Goal: Transaction & Acquisition: Purchase product/service

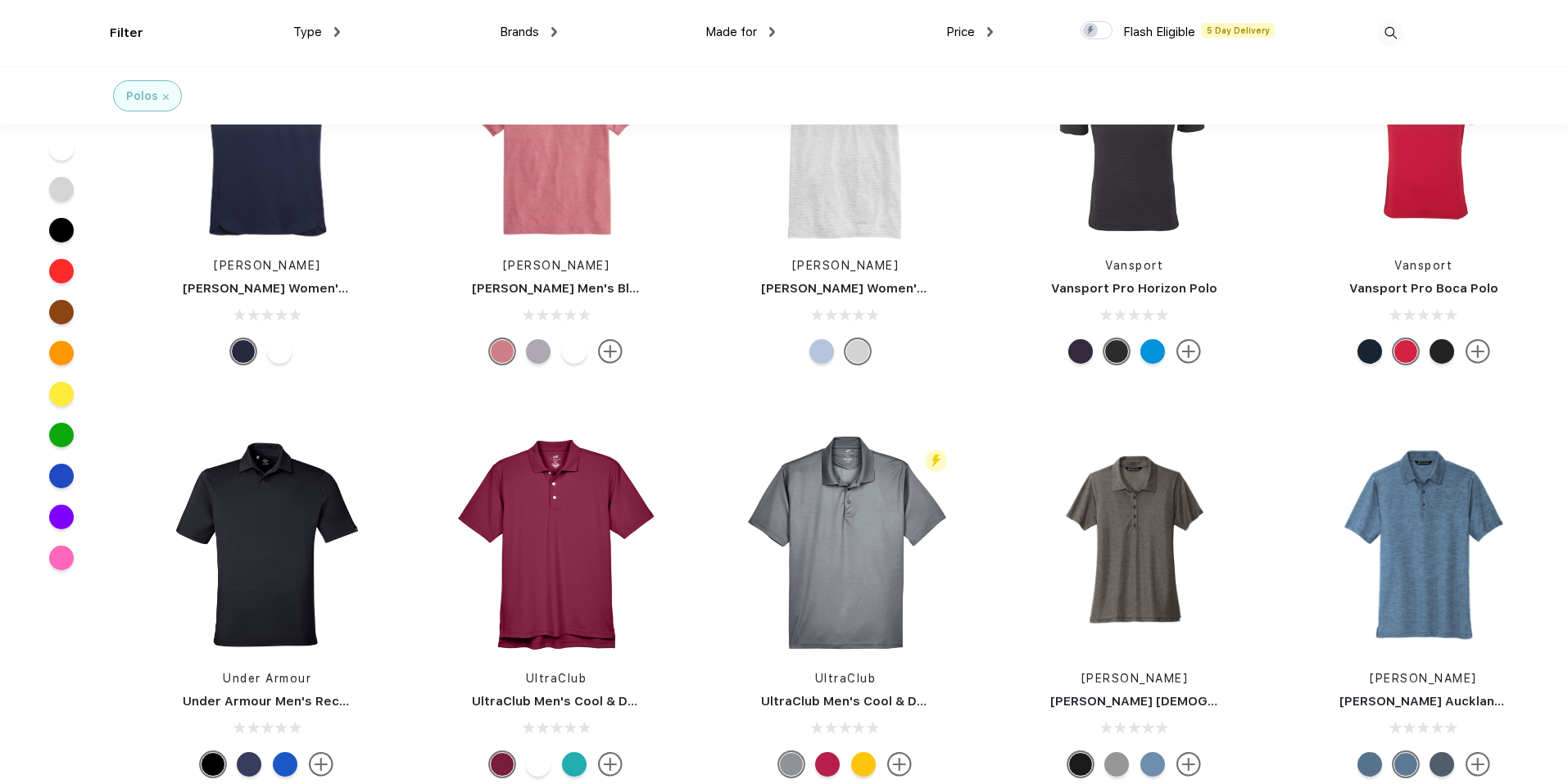
scroll to position [4344, 0]
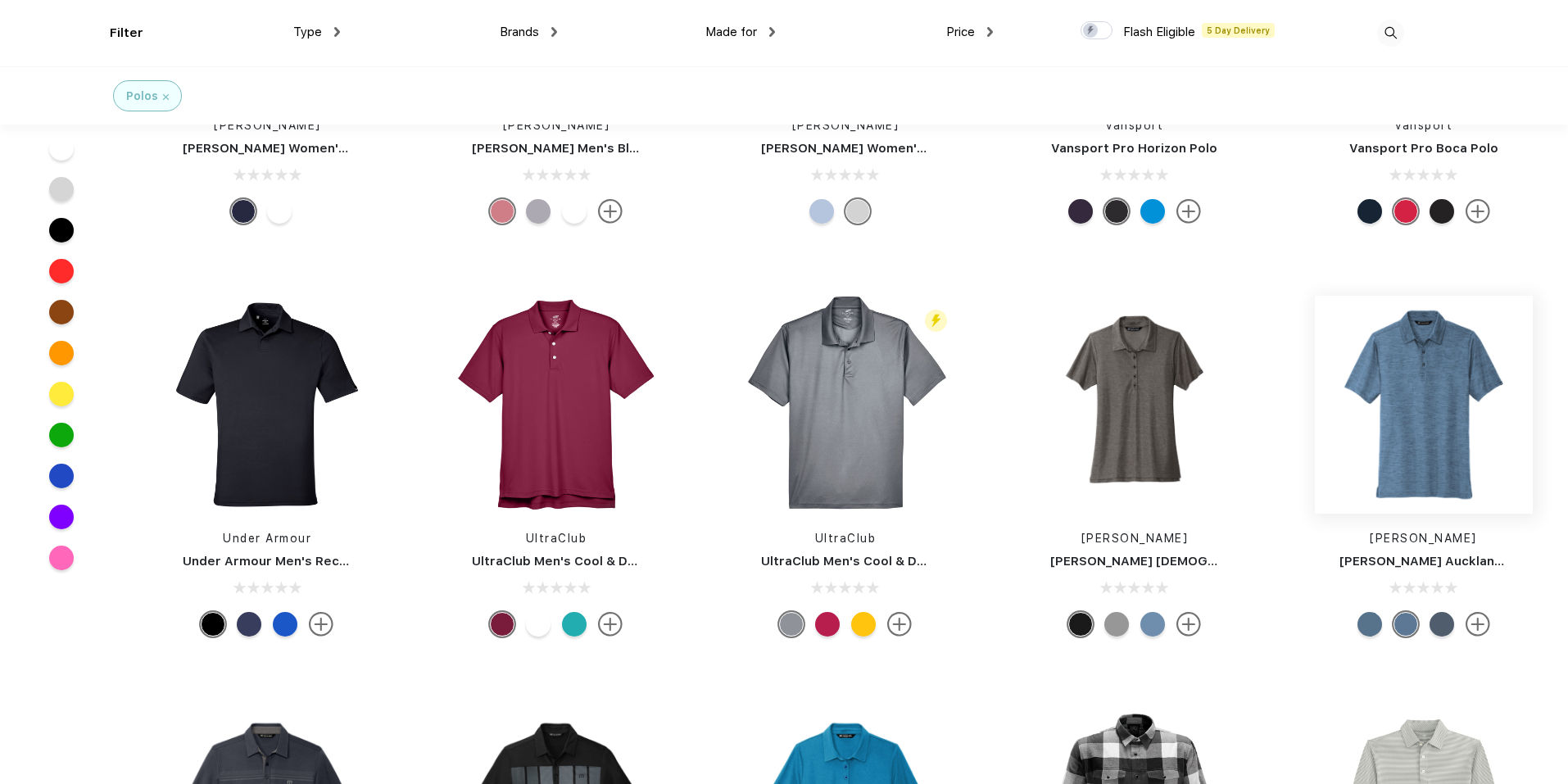
click at [1409, 468] on img at bounding box center [1424, 405] width 218 height 218
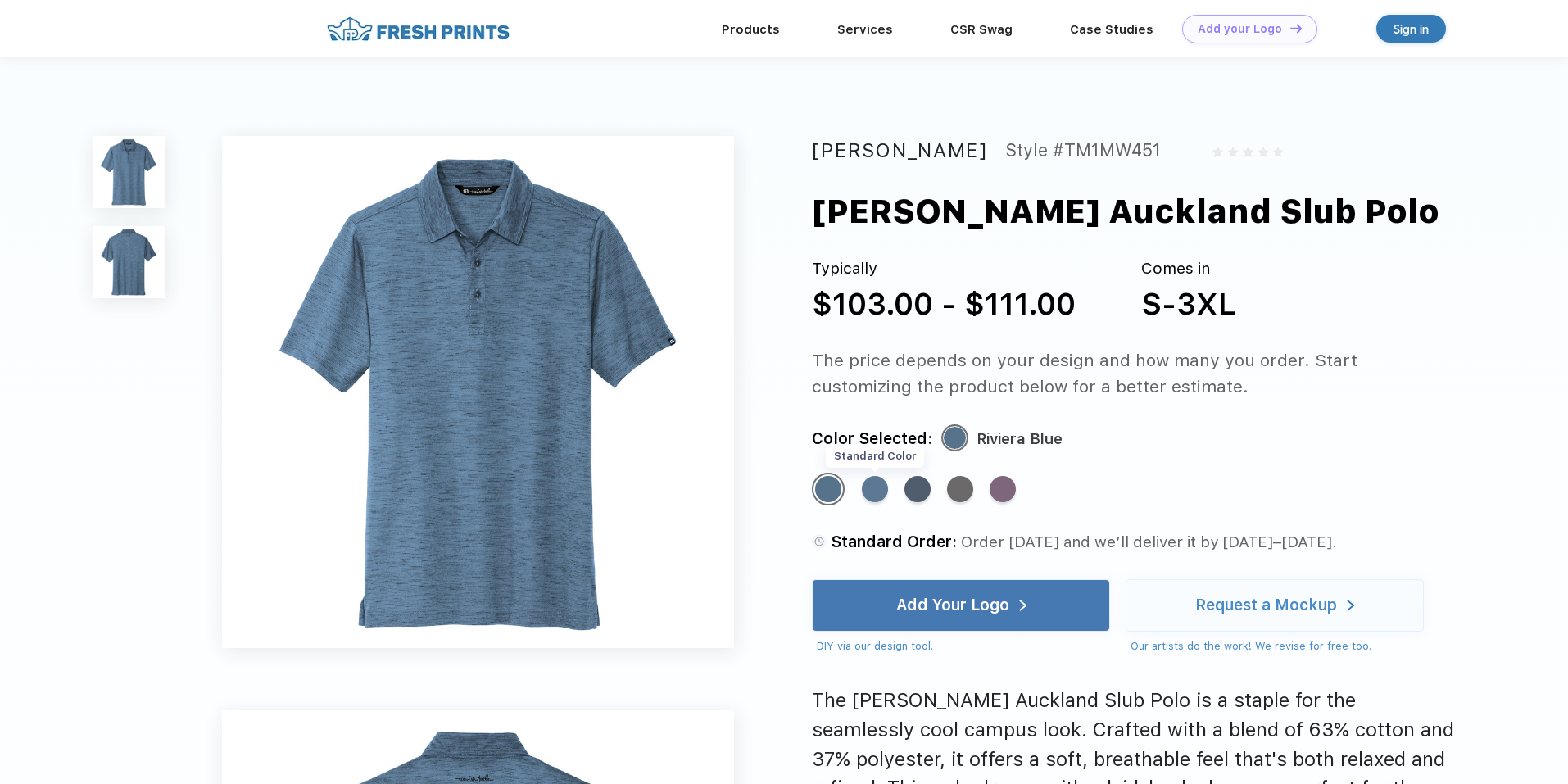
click at [881, 489] on div "Standard Color" at bounding box center [875, 489] width 26 height 26
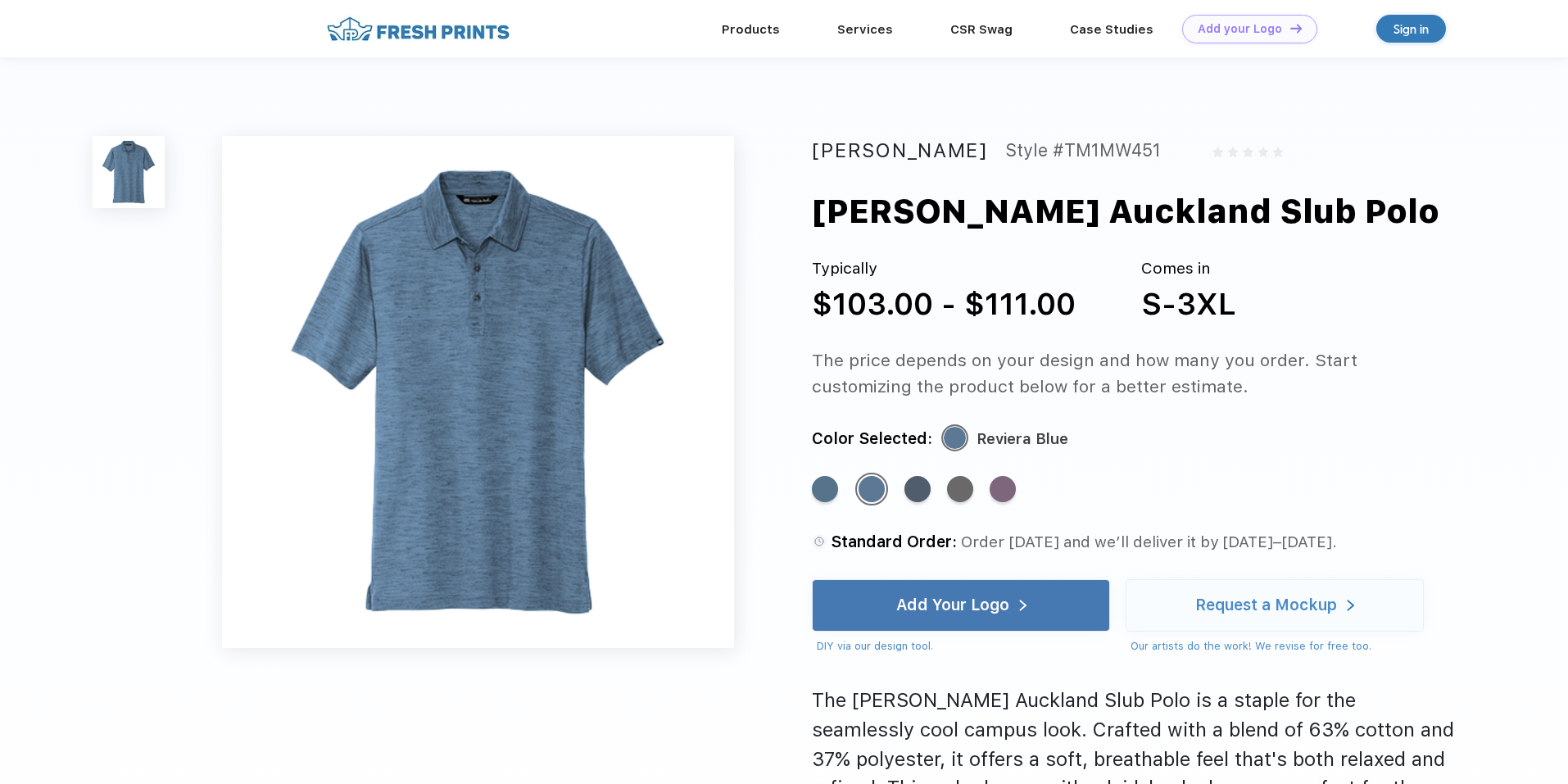
click at [849, 492] on div "Standard Color Standard Color Standard Color Standard Color Standard Color" at bounding box center [1116, 497] width 608 height 50
click at [915, 495] on div "Standard Color" at bounding box center [918, 489] width 26 height 26
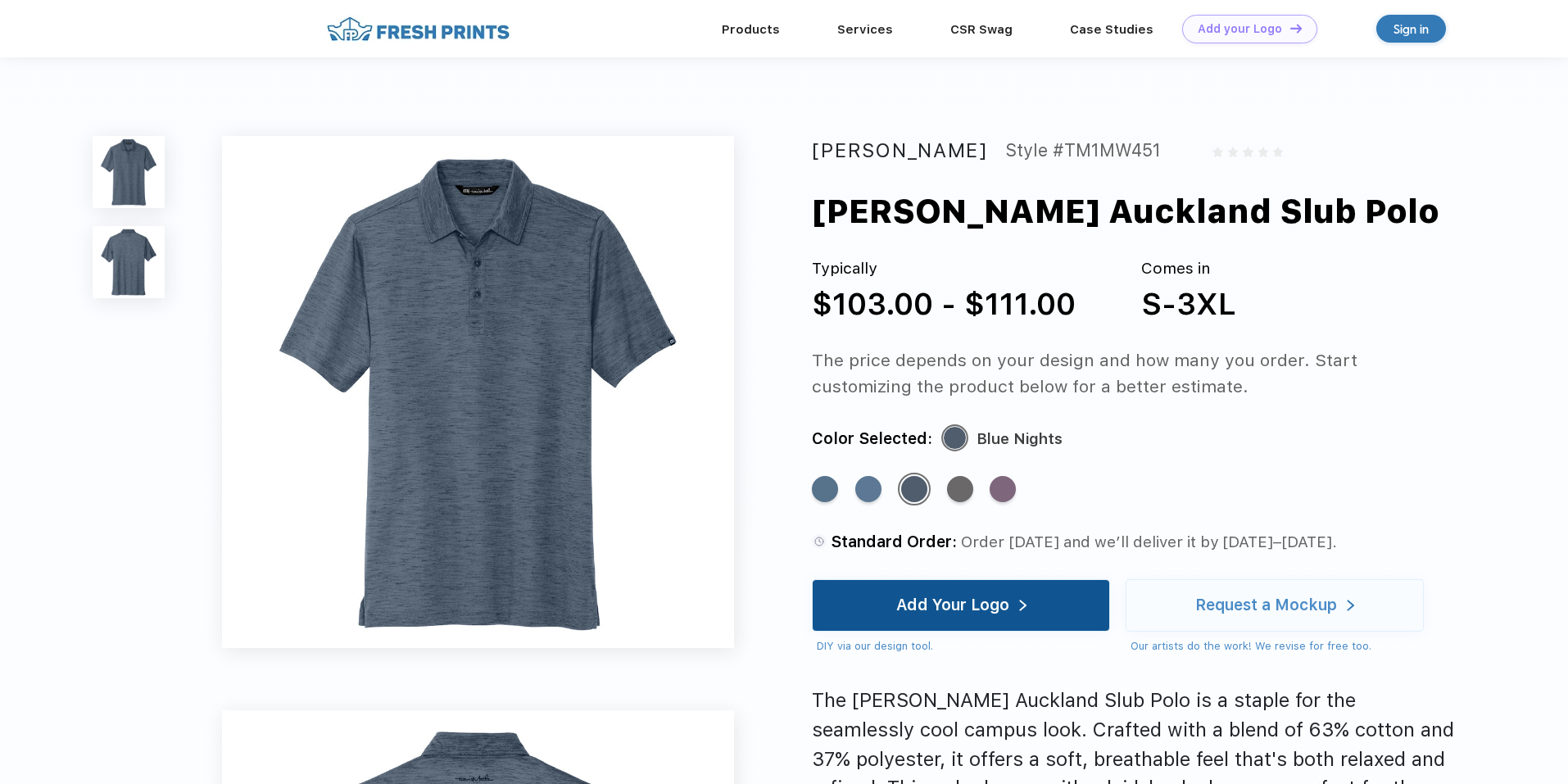
click at [1047, 600] on div "Add Your Logo" at bounding box center [961, 605] width 298 height 52
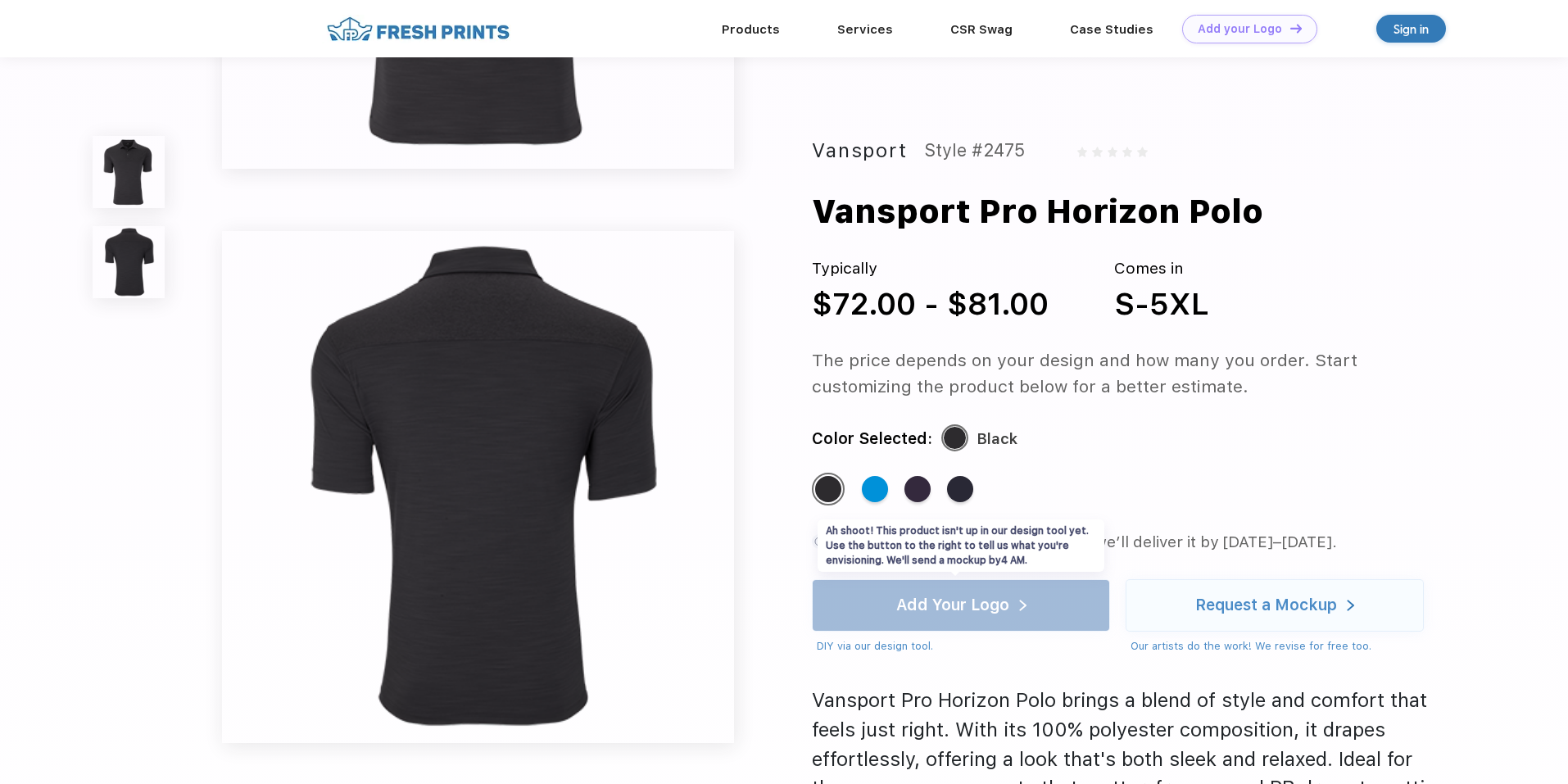
scroll to position [573, 0]
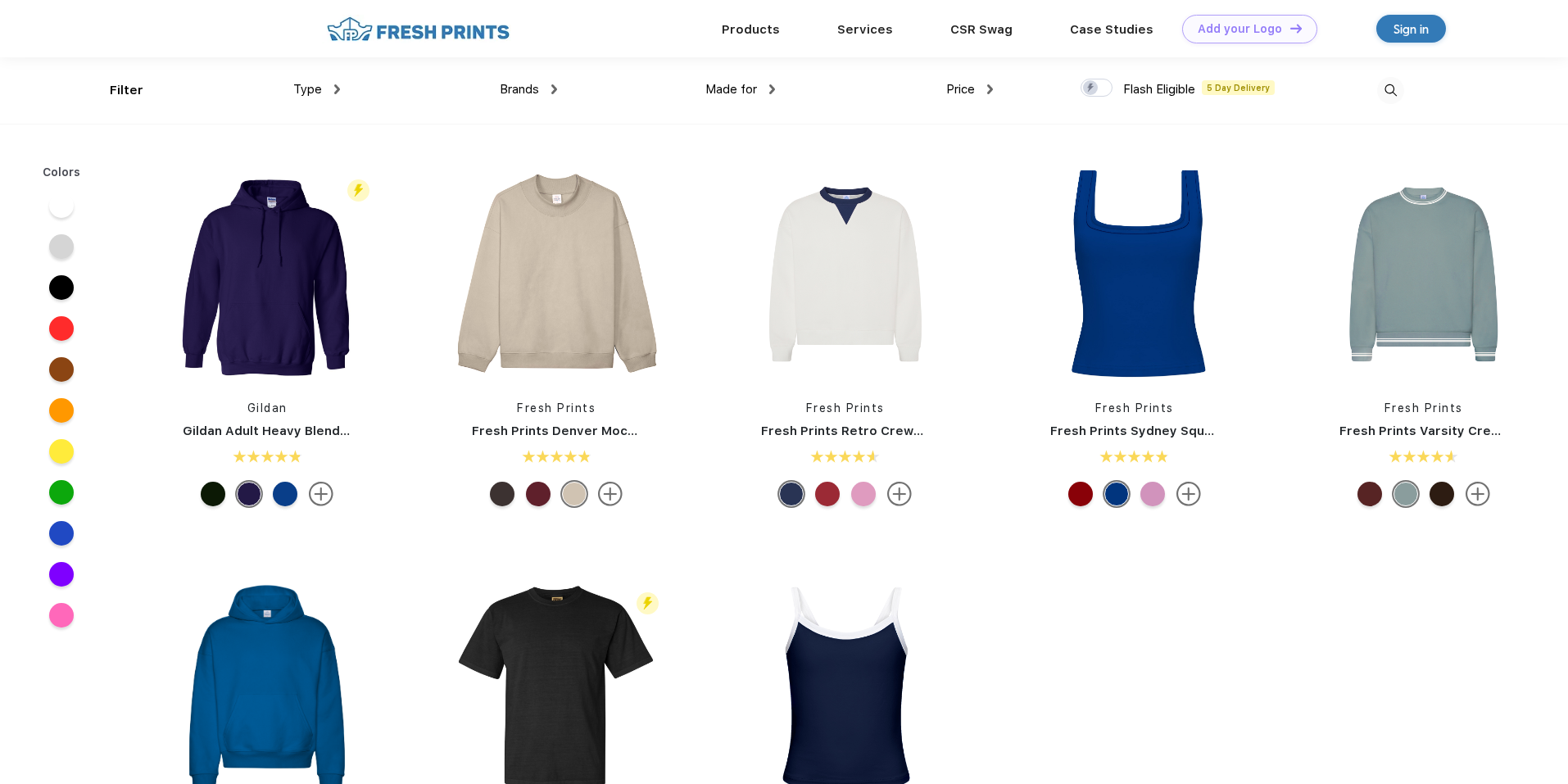
scroll to position [1, 0]
click at [349, 87] on div "Brands Most Popular Brands Moleskine Hydroflask Marine Layer S'well [PERSON_NAM…" at bounding box center [449, 89] width 218 height 66
click at [335, 90] on img at bounding box center [337, 88] width 6 height 10
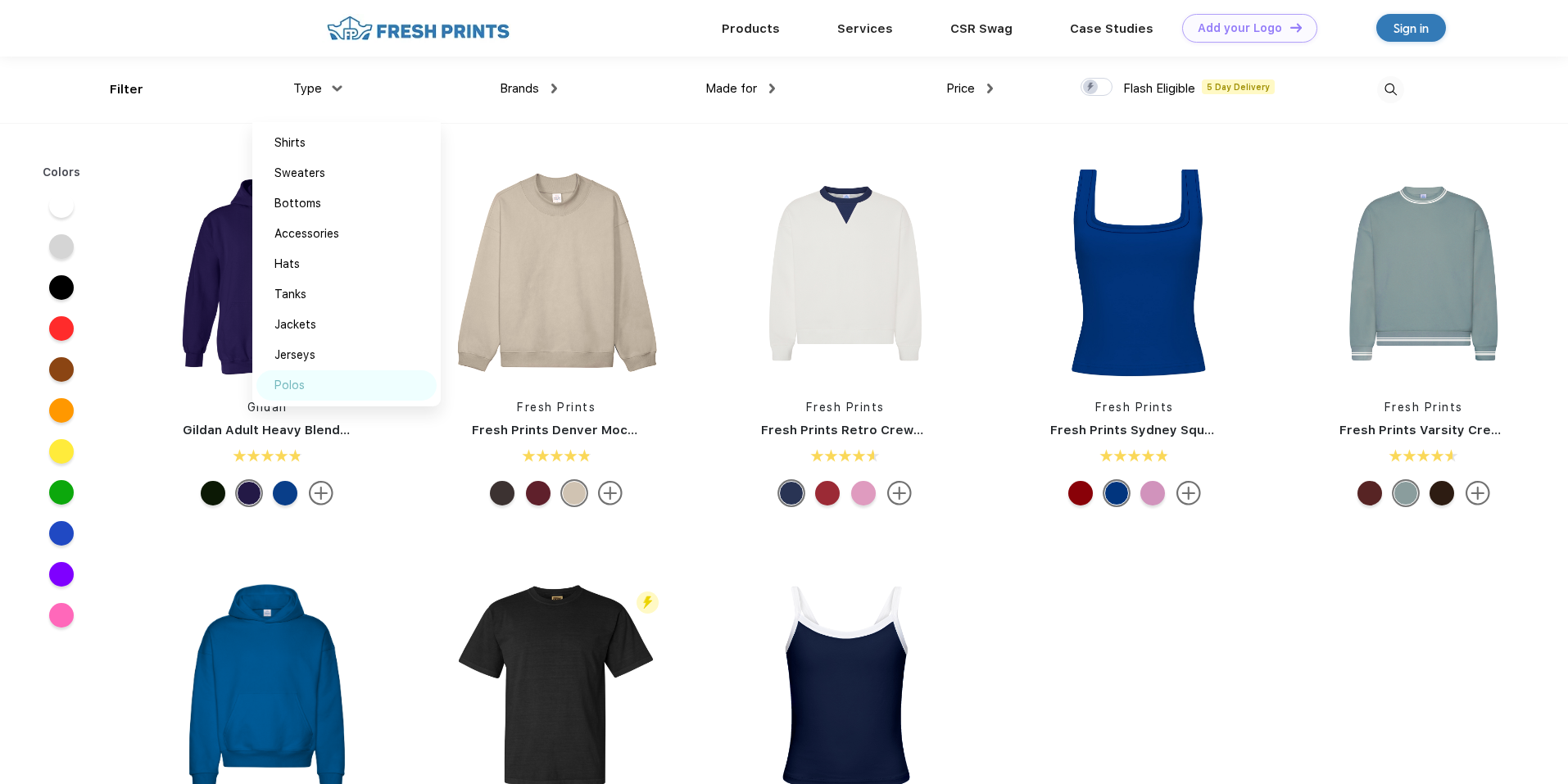
click at [314, 382] on div "Polos" at bounding box center [346, 385] width 180 height 31
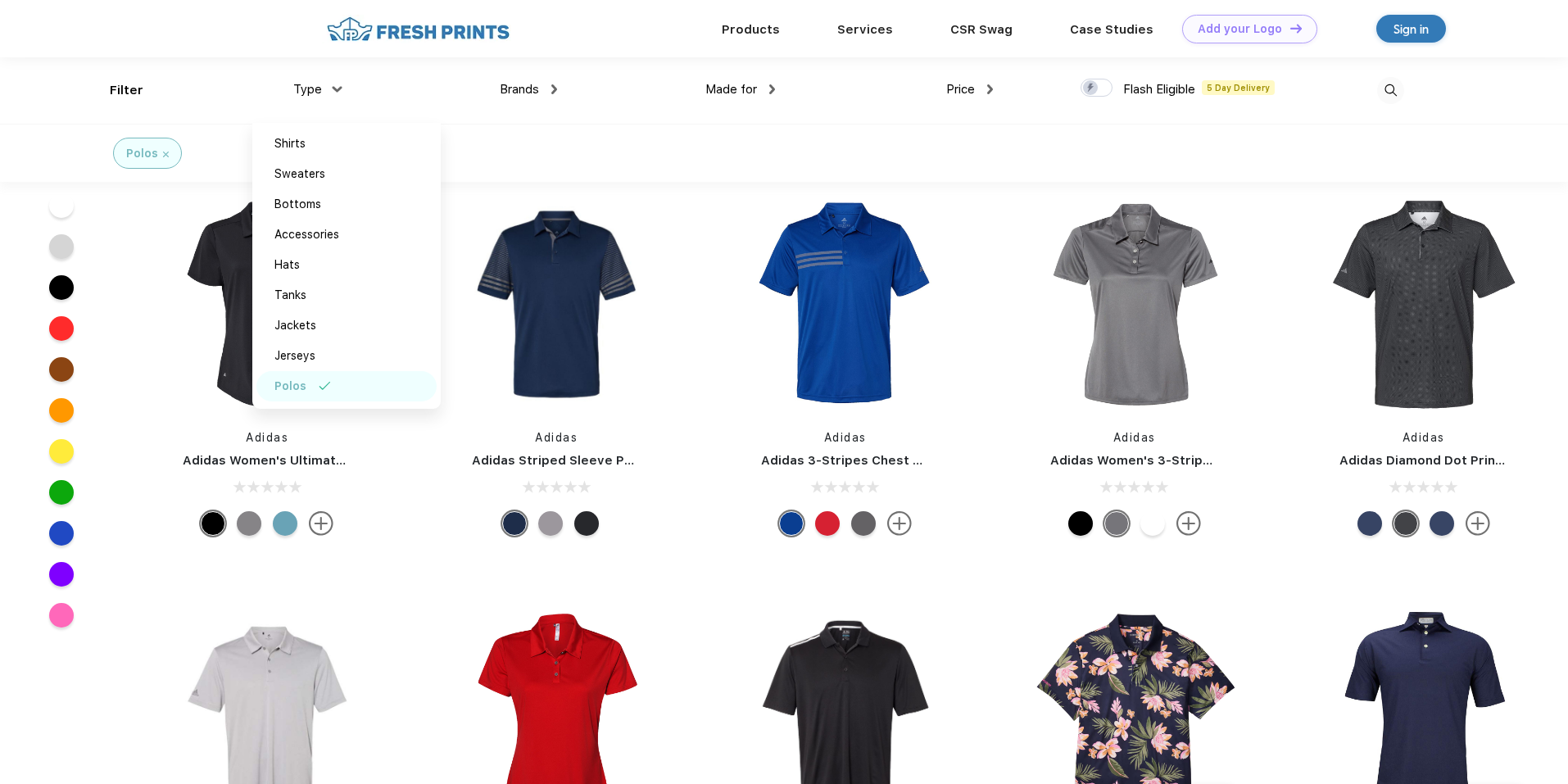
scroll to position [8655, 0]
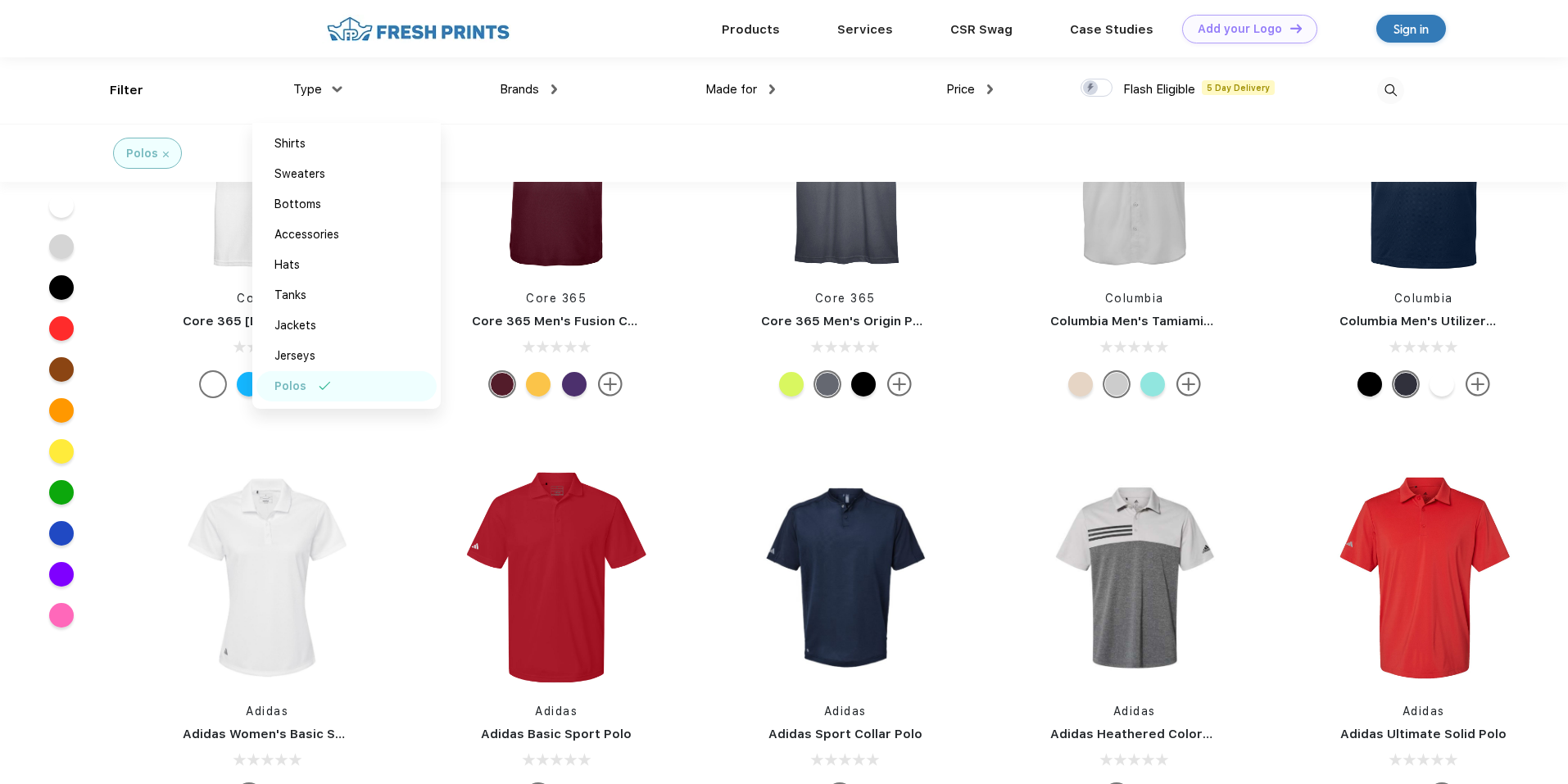
click at [331, 78] on div "Type Shirts Sweaters Bottoms Accessories Hats Tanks Jackets Jerseys Polos" at bounding box center [231, 90] width 218 height 66
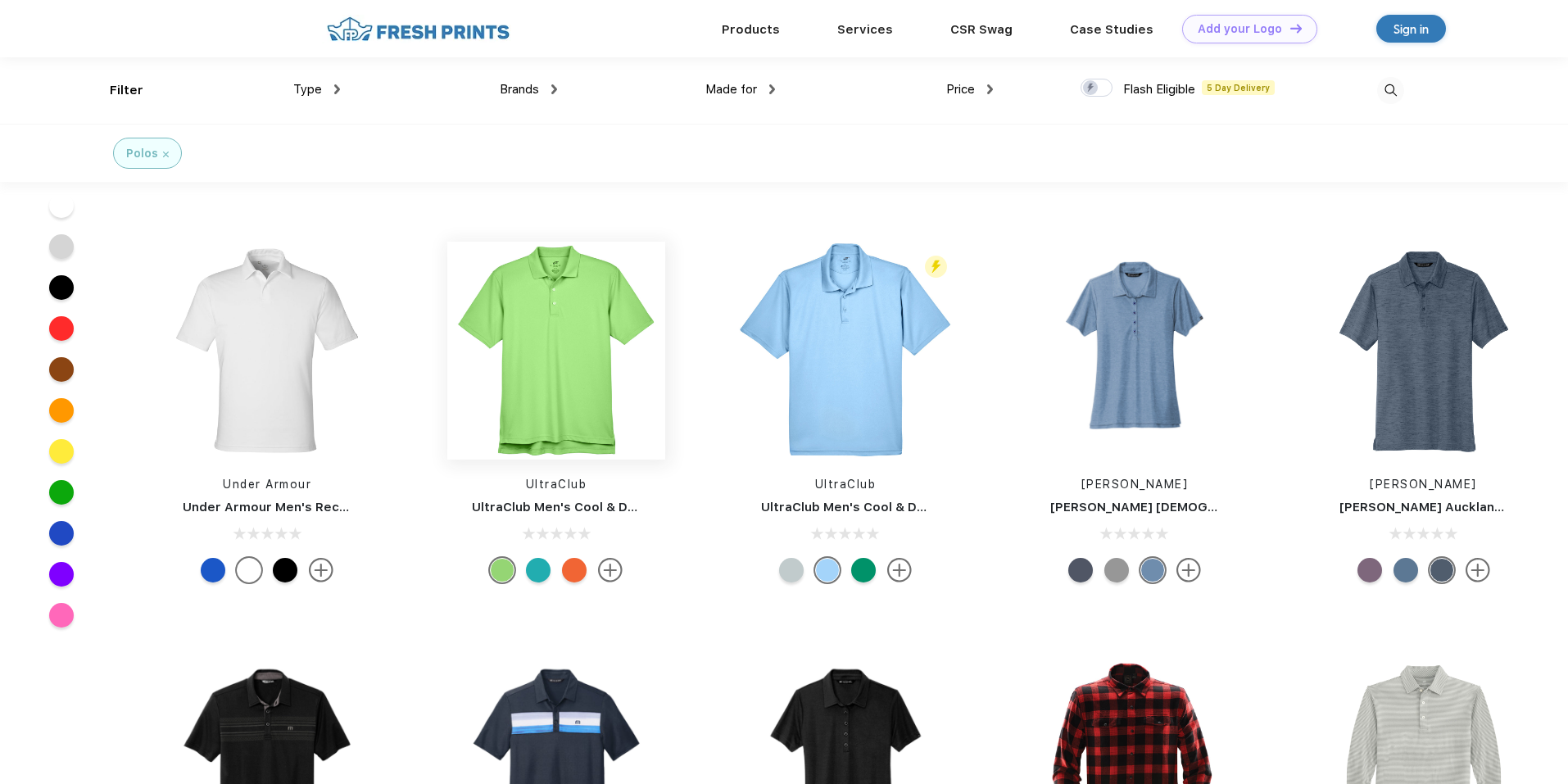
scroll to position [4312, 0]
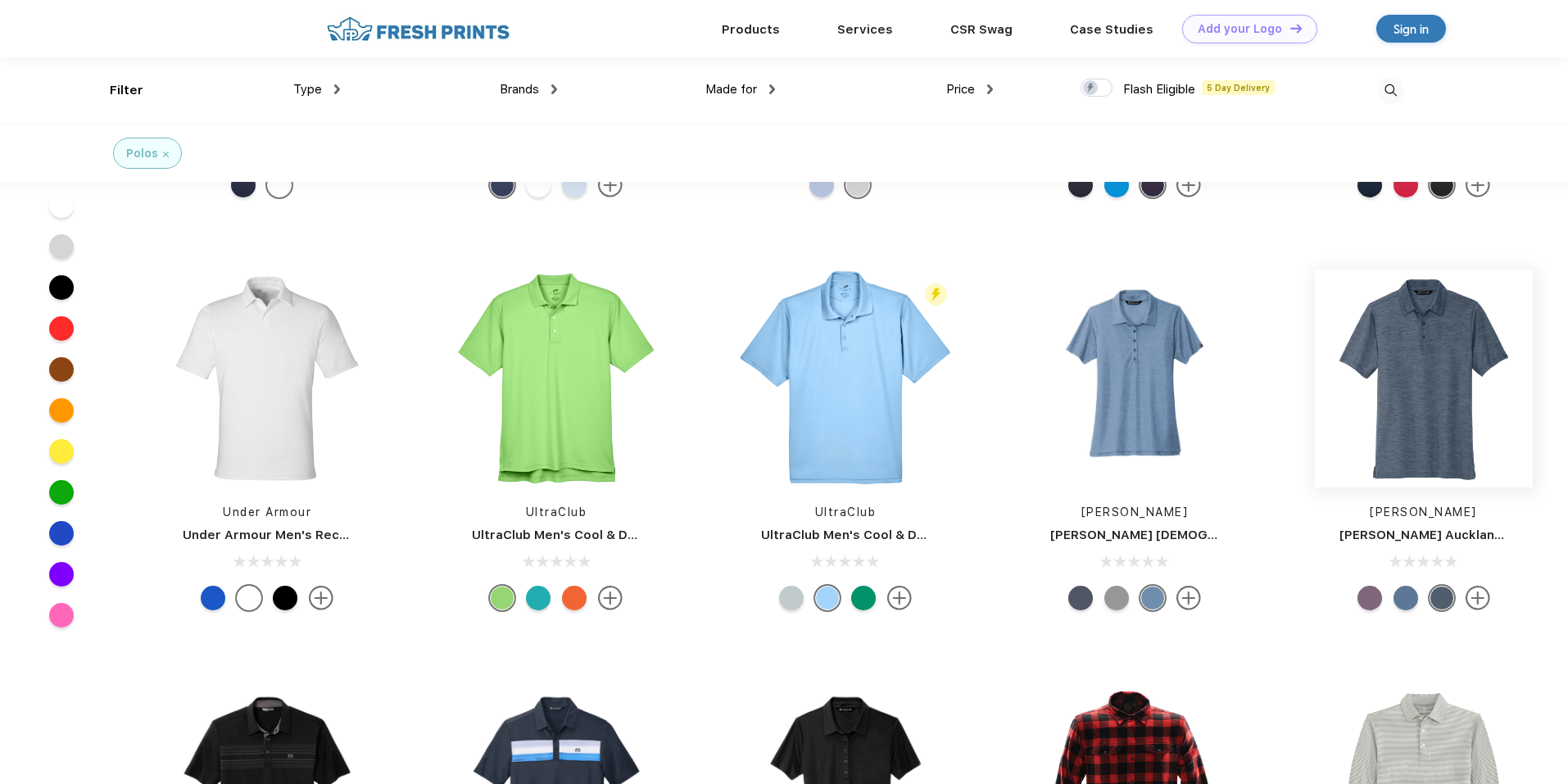
click at [1389, 404] on img at bounding box center [1424, 378] width 218 height 218
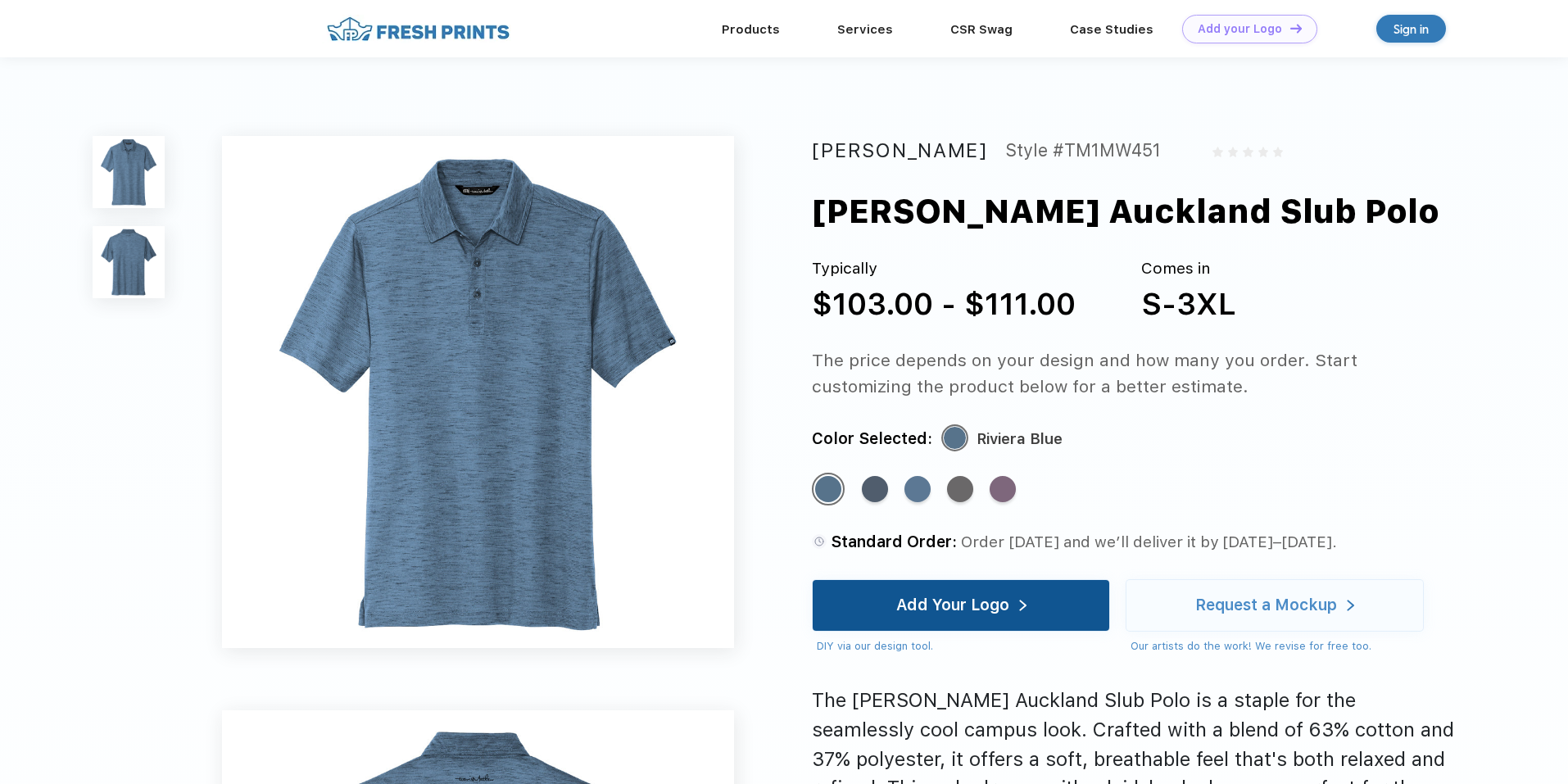
click at [1007, 624] on div "Add Your Logo" at bounding box center [962, 605] width 131 height 50
